Goal: Register for event/course

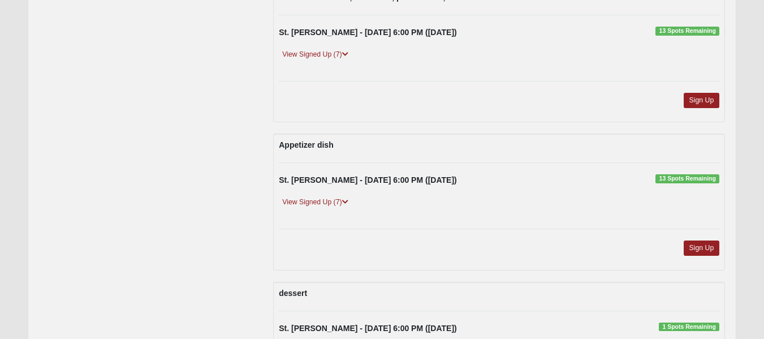
scroll to position [288, 0]
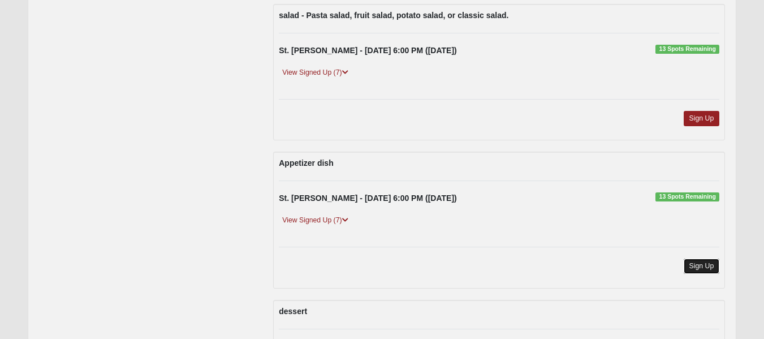
click at [699, 262] on link "Sign Up" at bounding box center [701, 265] width 36 height 15
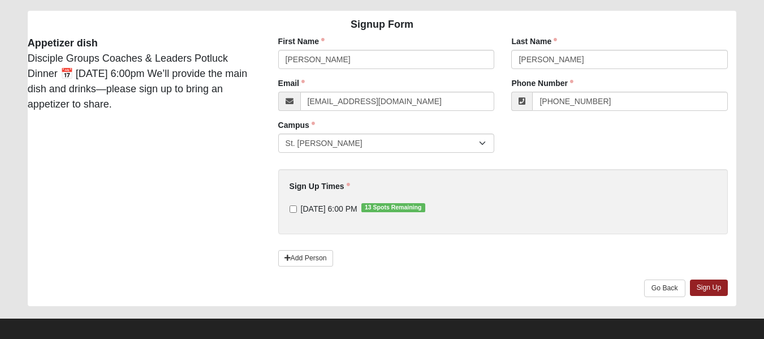
scroll to position [85, 0]
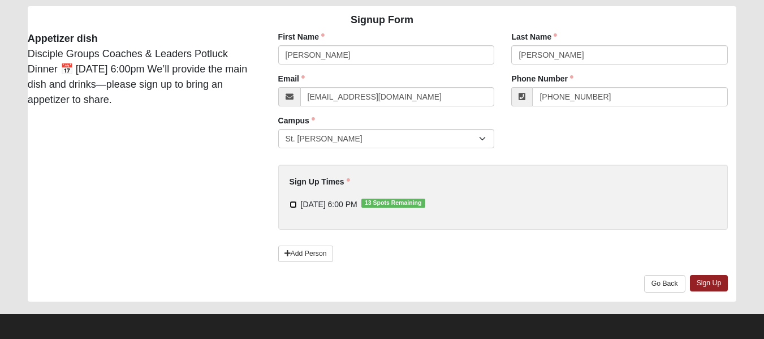
click at [295, 203] on input "[DATE] 6:00 PM 13 Spots Remaining" at bounding box center [292, 204] width 7 height 7
checkbox input "true"
click at [706, 282] on link "Sign Up" at bounding box center [709, 283] width 38 height 16
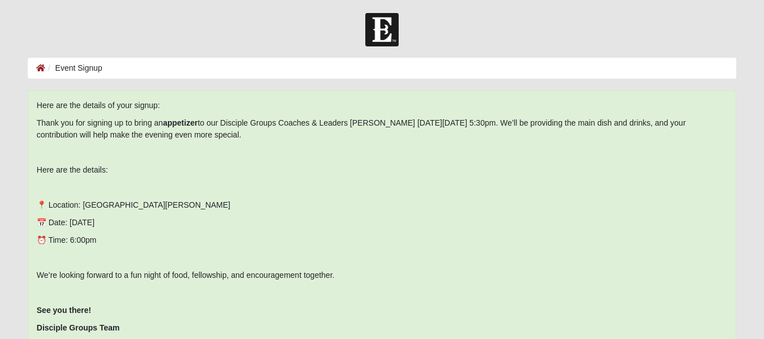
scroll to position [0, 0]
